Goal: Task Accomplishment & Management: Manage account settings

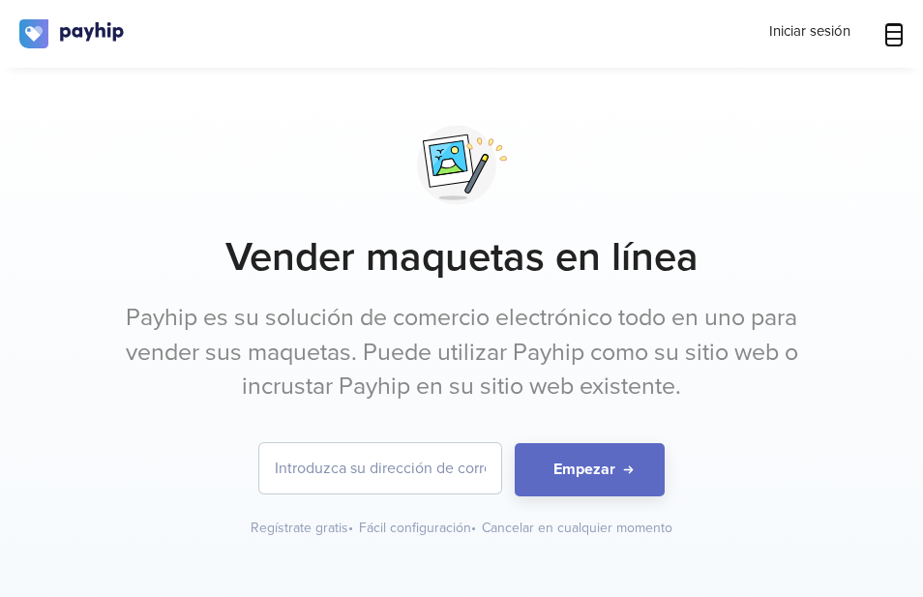
click at [890, 41] on icon at bounding box center [893, 31] width 19 height 19
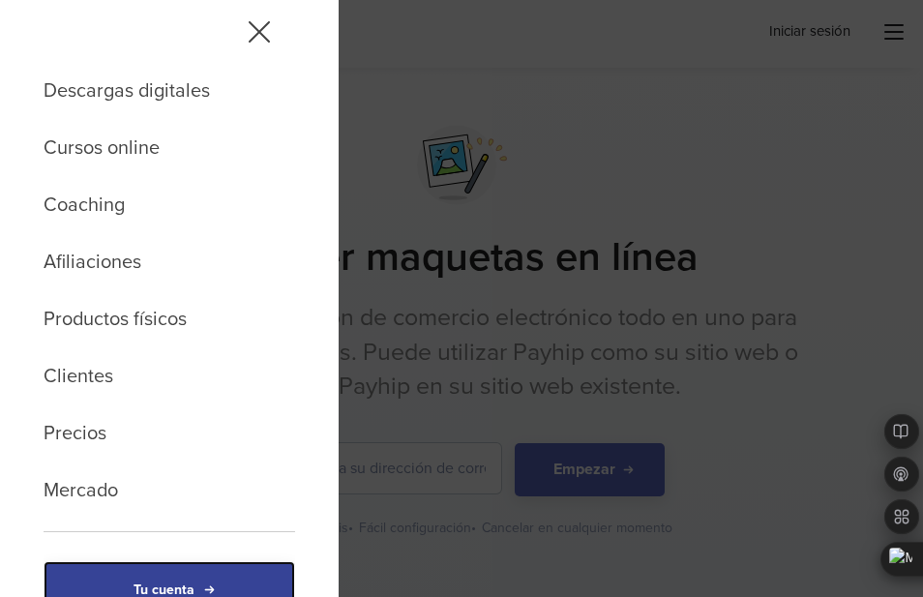
click at [213, 575] on link "Tu cuenta" at bounding box center [170, 590] width 252 height 59
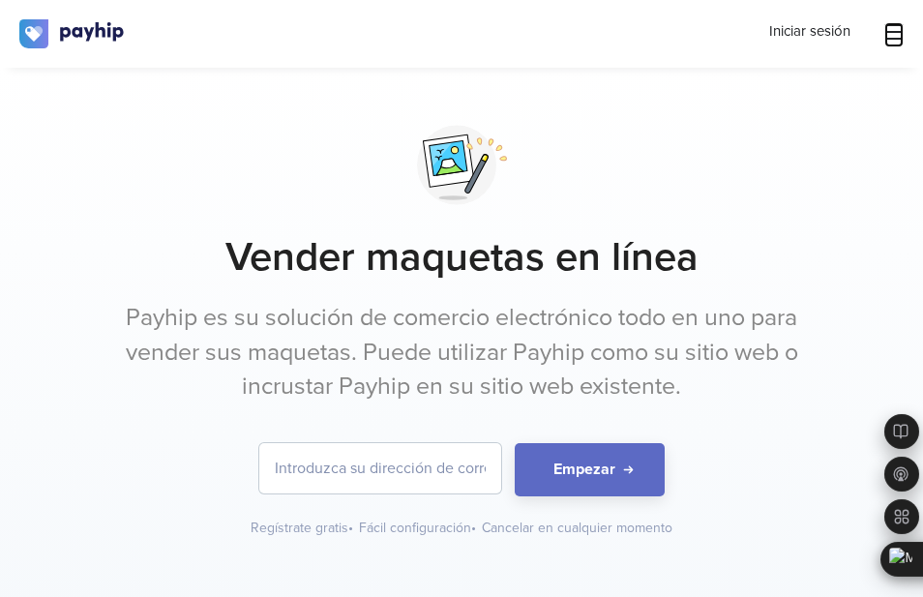
click at [897, 31] on icon at bounding box center [893, 31] width 19 height 15
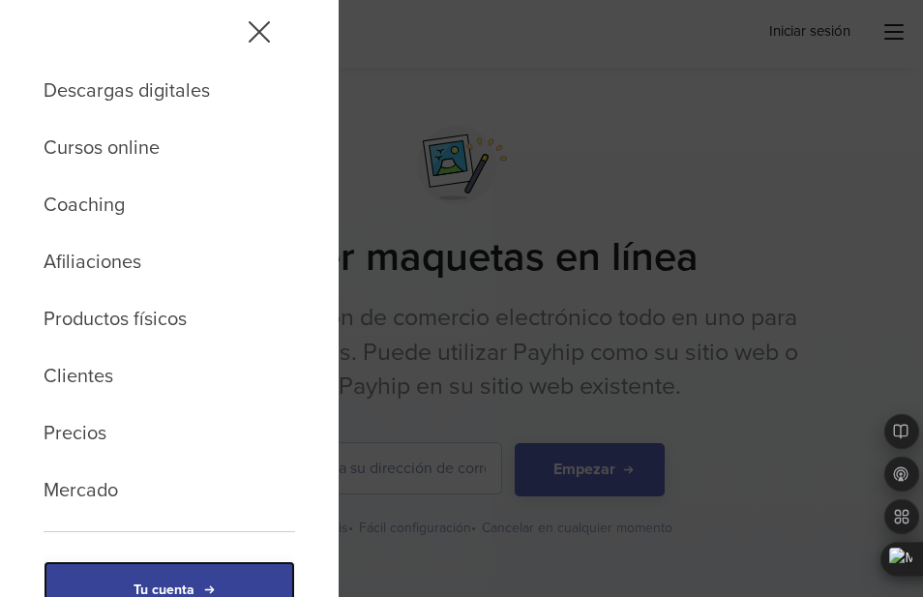
click at [187, 581] on link "Tu cuenta" at bounding box center [170, 590] width 252 height 59
